Goal: Find specific page/section

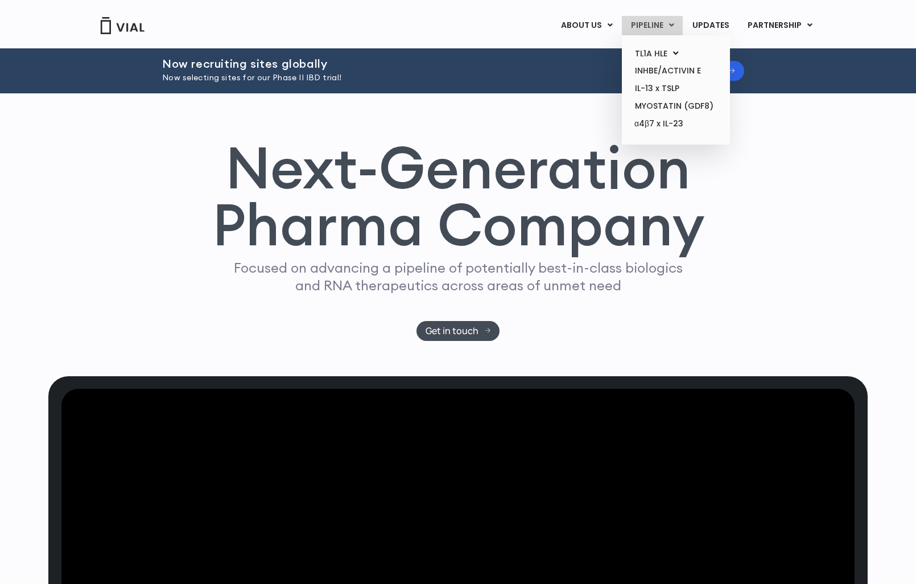
click at [650, 21] on link "PIPELINE" at bounding box center [652, 25] width 61 height 19
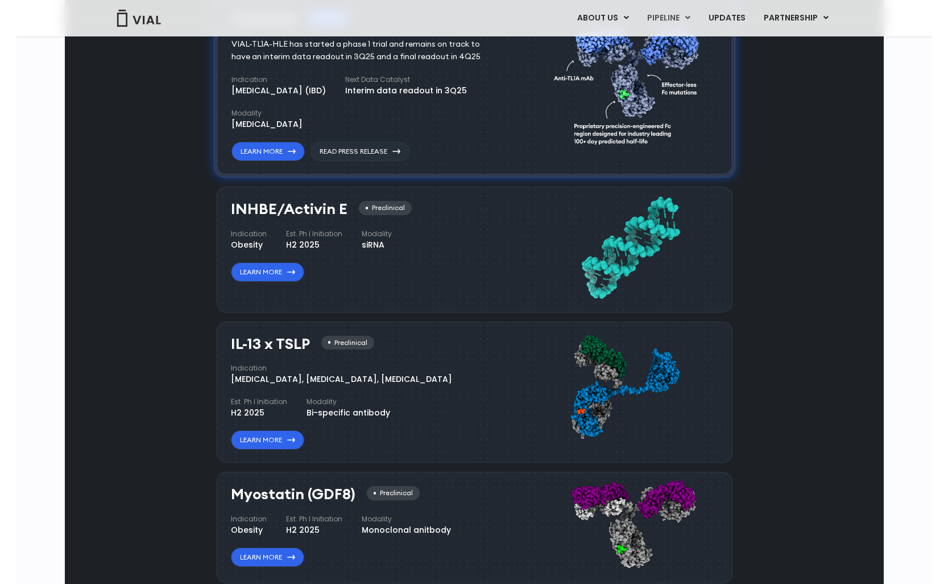
scroll to position [794, 0]
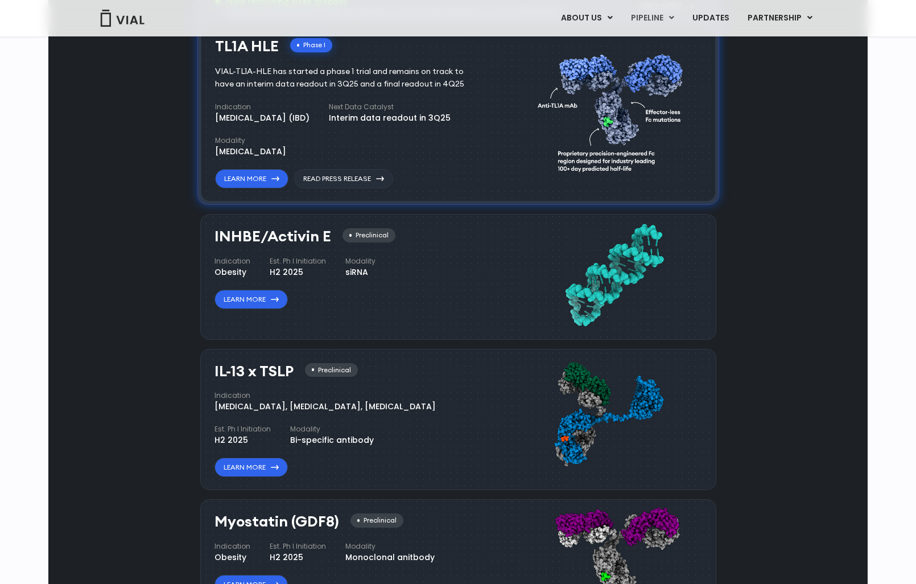
click at [109, 399] on div "Pipeline Now recruiting sites globally We're opening enrollment for sites commi…" at bounding box center [457, 345] width 793 height 842
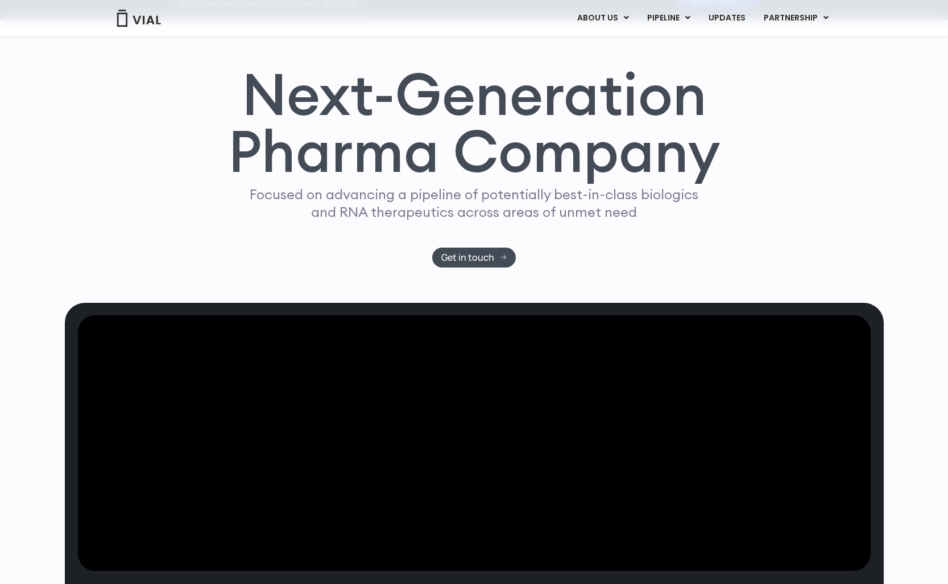
scroll to position [57, 0]
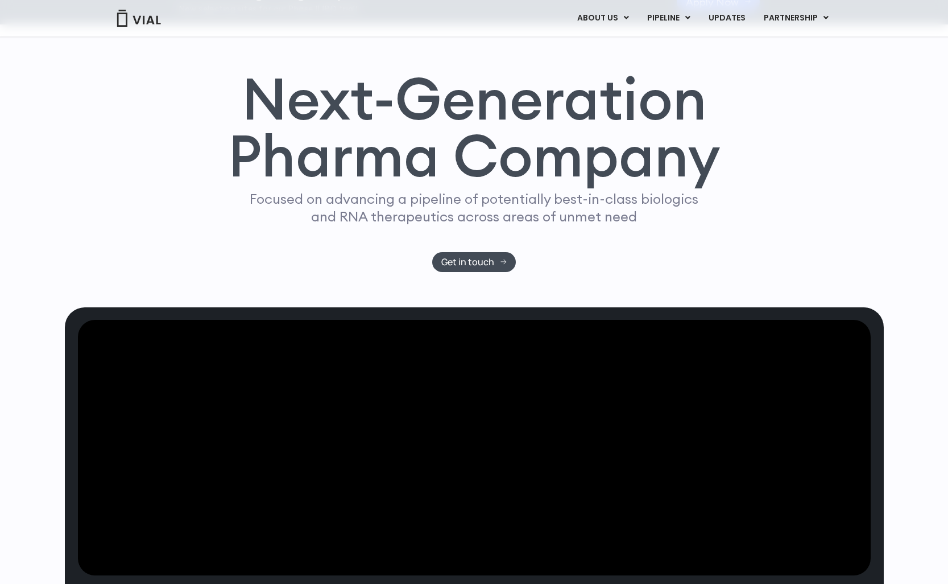
drag, startPoint x: 932, startPoint y: 125, endPoint x: 883, endPoint y: 19, distance: 116.0
click at [915, 125] on div "Next-Generation Pharma Company Focused on advancing a pipeline of potentially b…" at bounding box center [474, 165] width 948 height 283
